Goal: Transaction & Acquisition: Purchase product/service

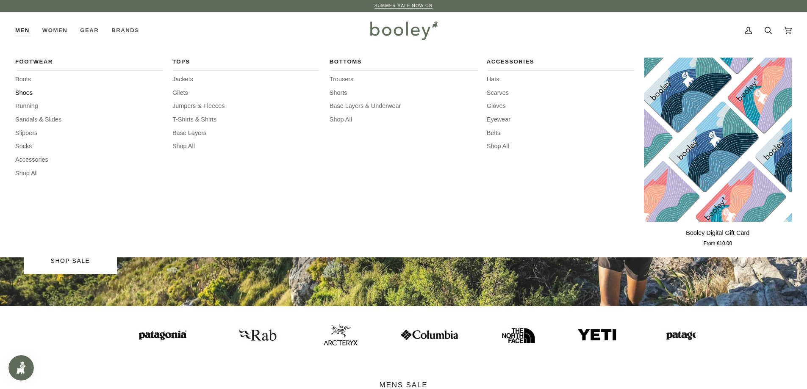
click at [25, 93] on span "Shoes" at bounding box center [89, 93] width 148 height 9
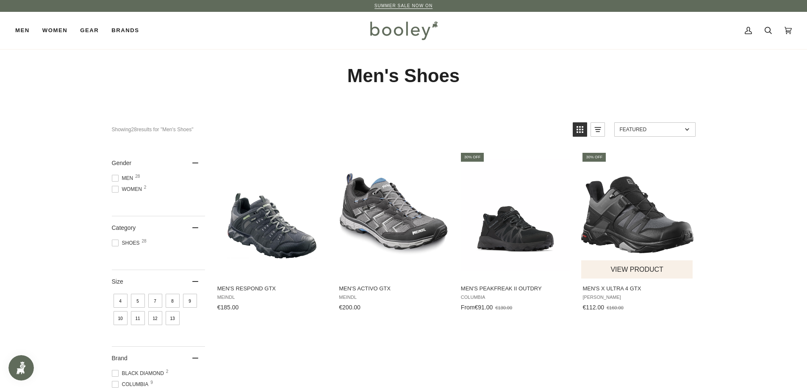
click at [642, 232] on img "Men's X Ultra 4 GTX" at bounding box center [637, 215] width 112 height 112
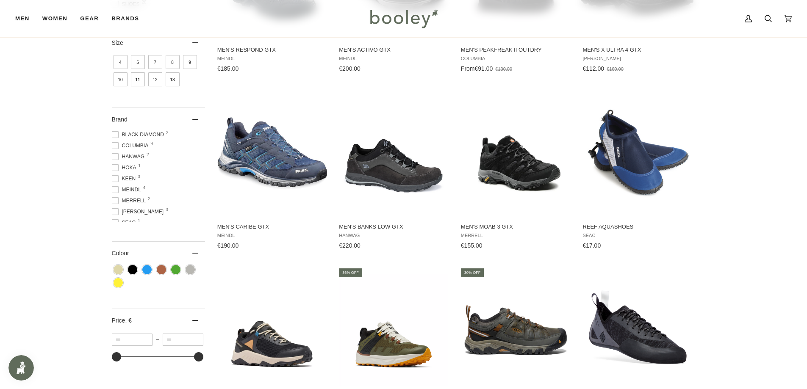
scroll to position [254, 0]
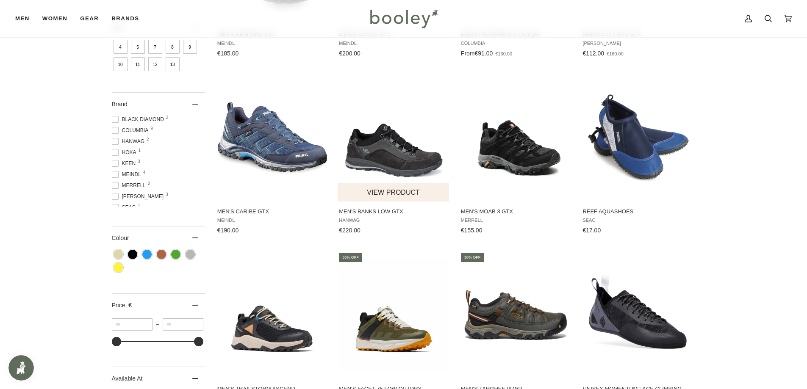
click at [384, 152] on img "Men's Banks Low GTX" at bounding box center [394, 138] width 112 height 112
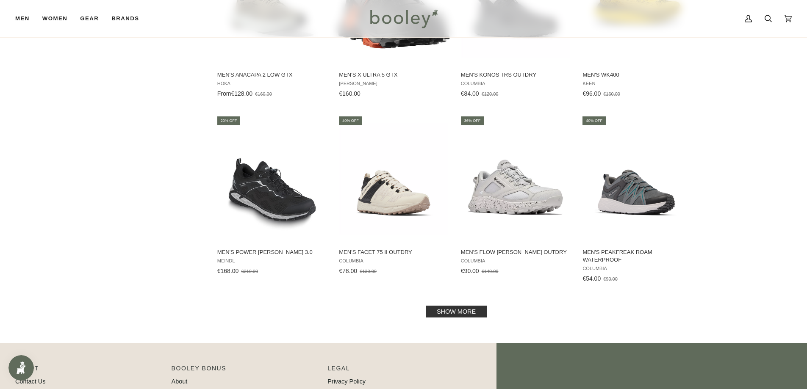
scroll to position [762, 0]
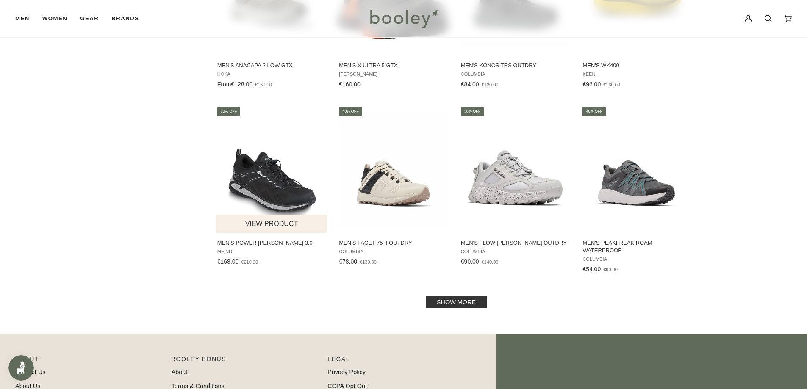
click at [271, 200] on img "Men's Power Walker 3.0" at bounding box center [272, 169] width 112 height 112
click at [462, 303] on link "Show more" at bounding box center [456, 302] width 61 height 12
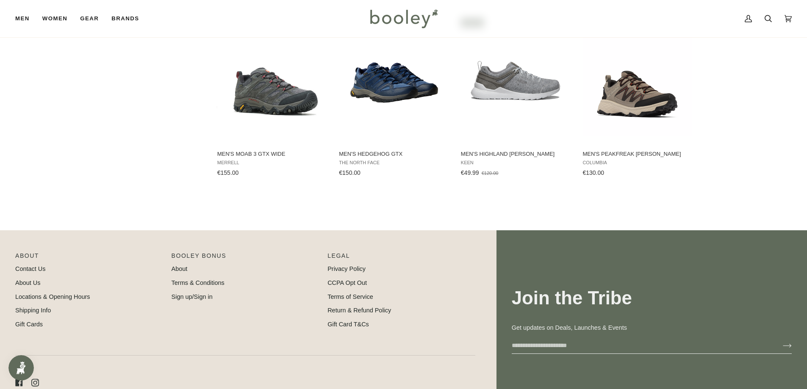
scroll to position [1228, 0]
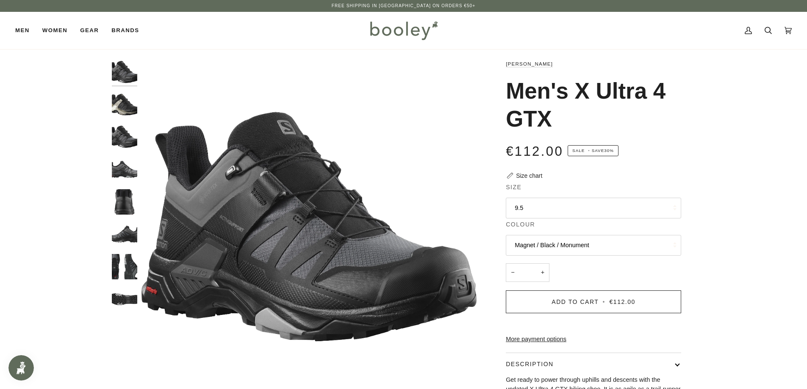
click at [585, 212] on button "9.5" at bounding box center [593, 208] width 175 height 21
click at [731, 234] on div "Zoom Zoom" at bounding box center [403, 288] width 807 height 458
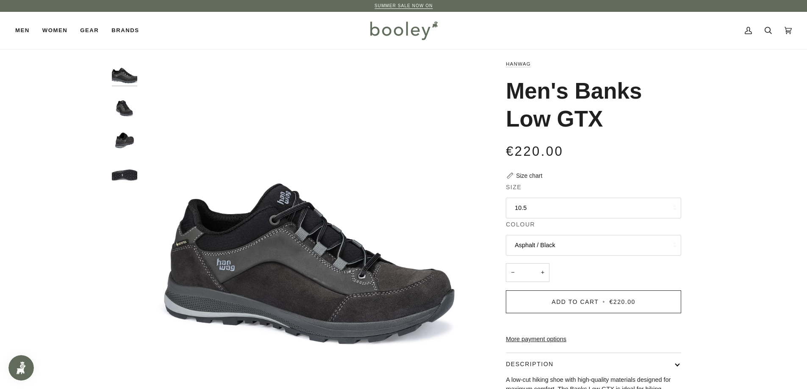
click at [531, 212] on button "10.5" at bounding box center [593, 208] width 175 height 21
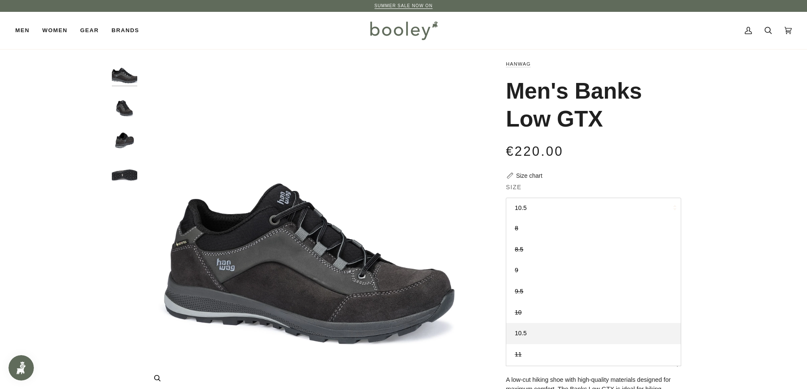
click at [413, 198] on img "Men's Banks Low GTX Asphalt / Black - Booley Galway" at bounding box center [308, 226] width 335 height 335
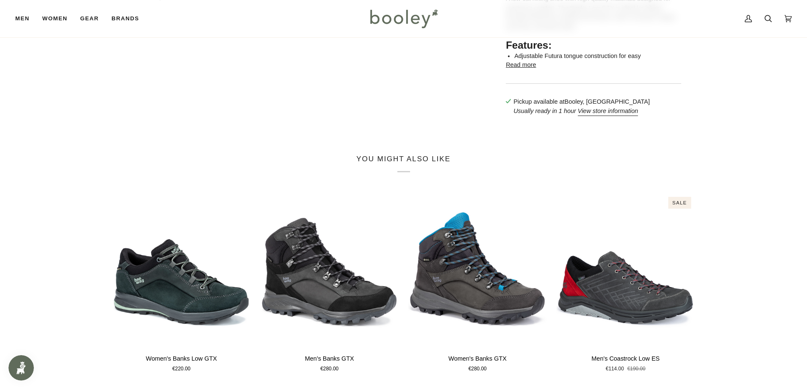
scroll to position [423, 0]
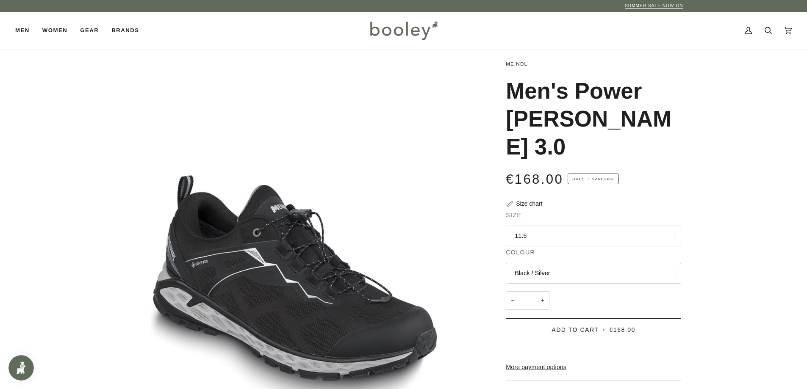
click at [540, 226] on button "11.5" at bounding box center [593, 236] width 175 height 21
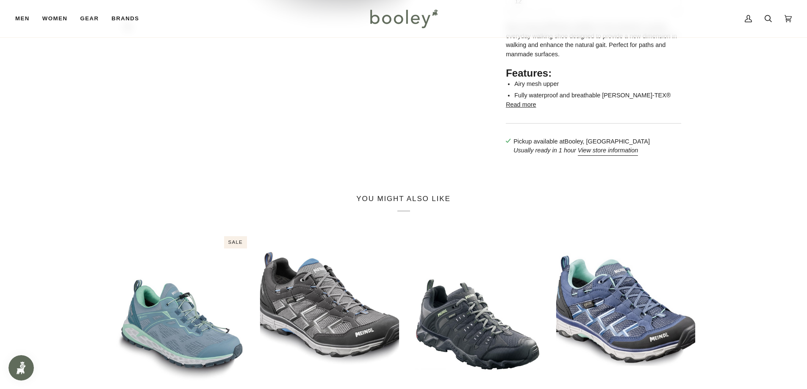
scroll to position [423, 0]
